Goal: Information Seeking & Learning: Learn about a topic

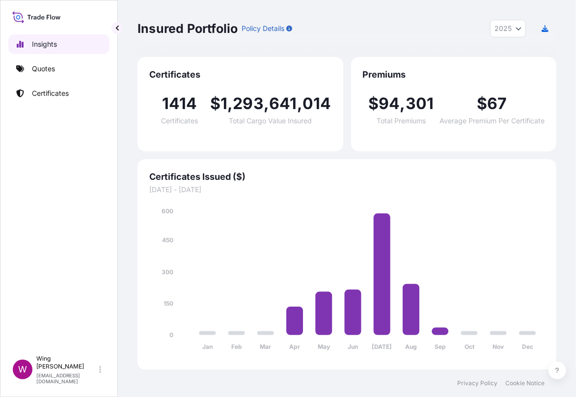
click at [44, 41] on p "Insights" at bounding box center [44, 44] width 25 height 10
click at [523, 26] on button "2025" at bounding box center [508, 29] width 36 height 18
click at [504, 69] on div "2024" at bounding box center [509, 72] width 28 height 18
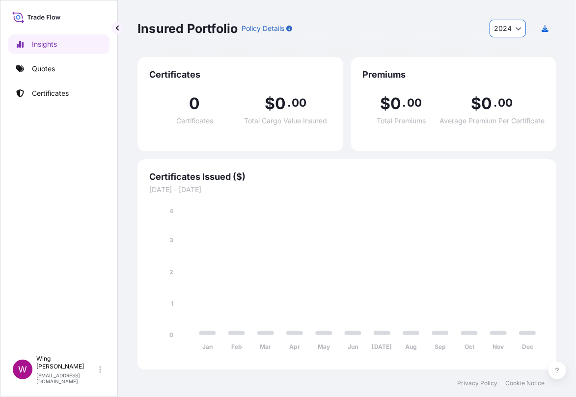
click at [516, 28] on icon "Year Selector" at bounding box center [519, 29] width 6 height 6
click at [507, 47] on div "2025" at bounding box center [508, 54] width 28 height 18
select select "2025"
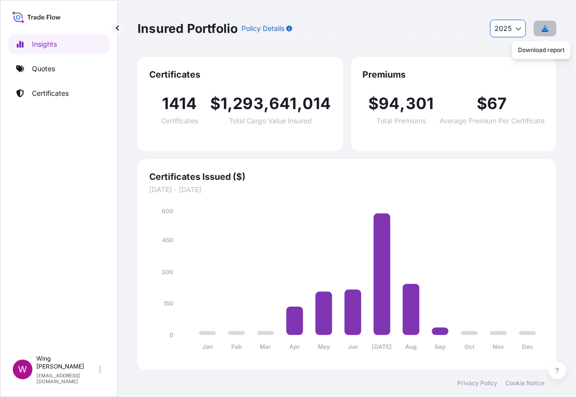
click at [543, 27] on icon "button" at bounding box center [545, 28] width 7 height 7
